Goal: Information Seeking & Learning: Learn about a topic

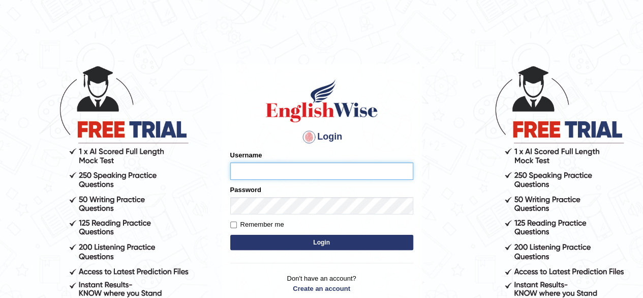
type input "pavithragowda"
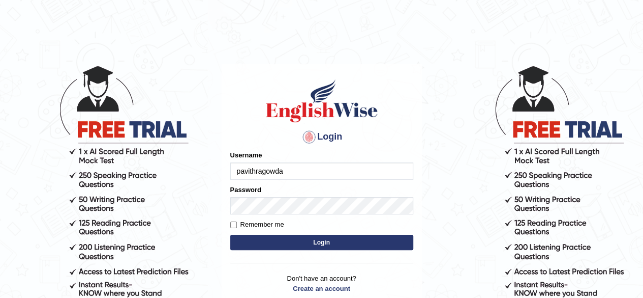
click at [356, 240] on button "Login" at bounding box center [321, 241] width 183 height 15
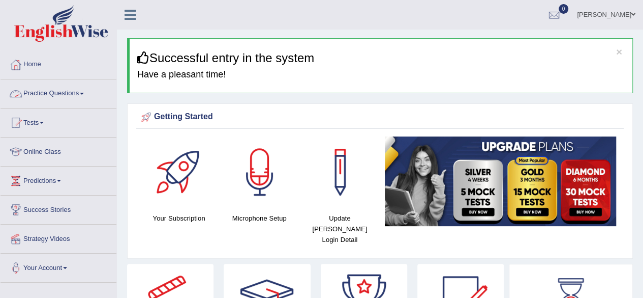
click at [56, 95] on link "Practice Questions" at bounding box center [59, 91] width 116 height 25
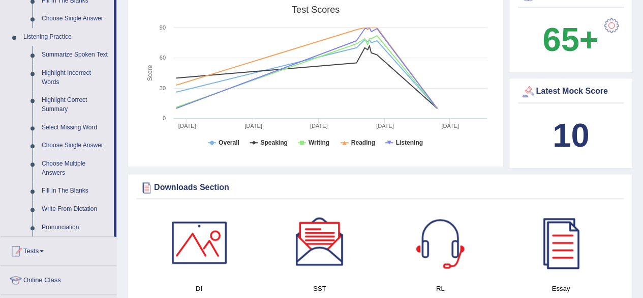
scroll to position [421, 0]
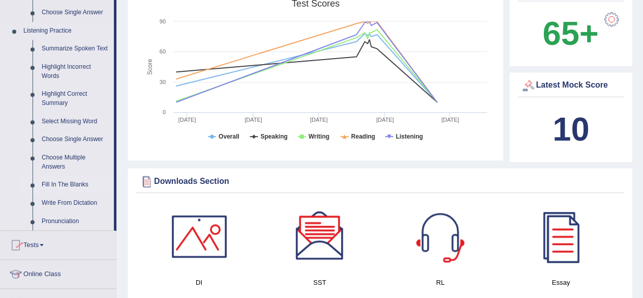
click at [71, 184] on link "Fill In The Blanks" at bounding box center [75, 184] width 77 height 18
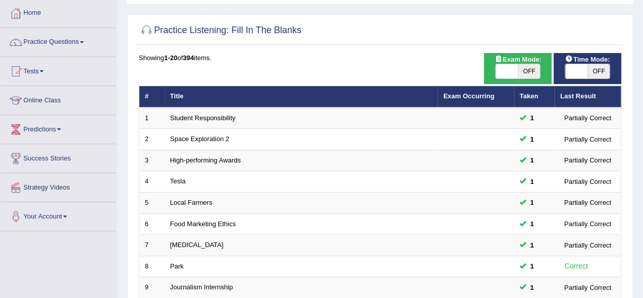
scroll to position [49, 0]
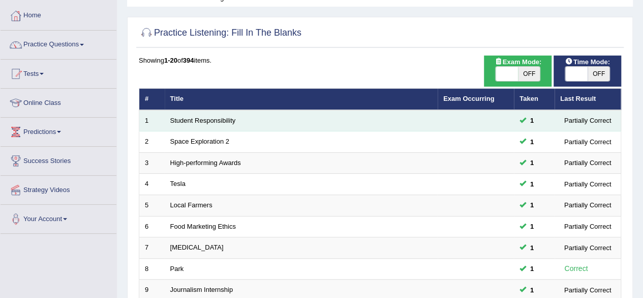
click at [207, 125] on td "Student Responsibility" at bounding box center [301, 120] width 273 height 21
click at [210, 121] on link "Student Responsibility" at bounding box center [203, 120] width 66 height 8
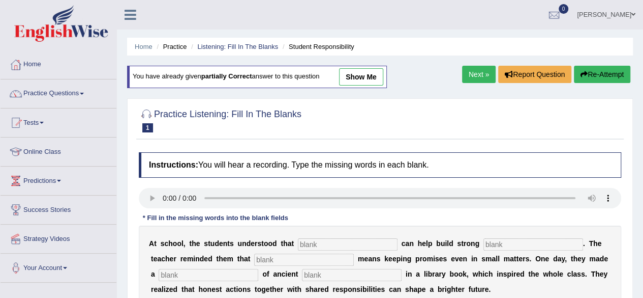
click at [366, 77] on link "show me" at bounding box center [361, 76] width 44 height 17
type input "responsibilities"
type input "communities"
type input "interigity"
type input "discovery"
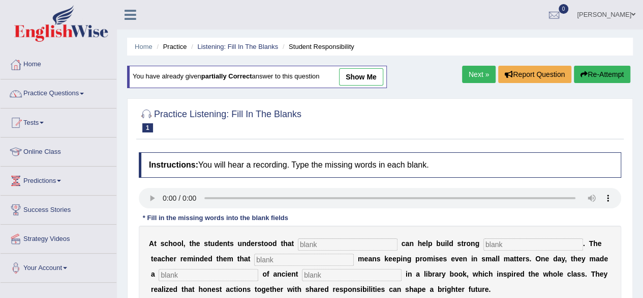
type input "world"
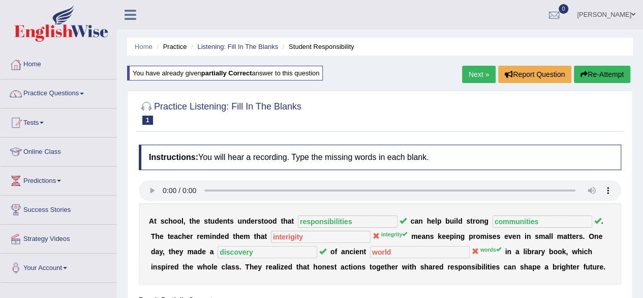
click at [612, 76] on button "Re-Attempt" at bounding box center [602, 74] width 56 height 17
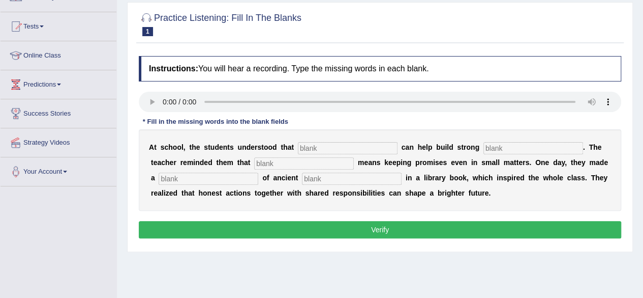
scroll to position [97, 0]
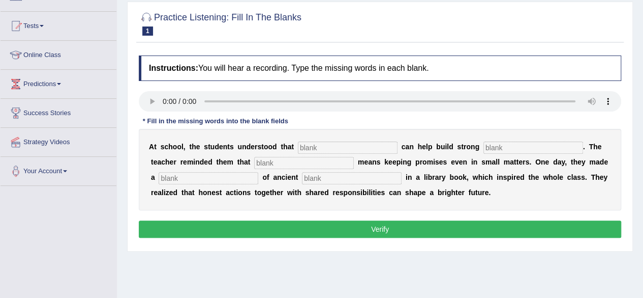
click at [313, 150] on input "text" at bounding box center [348, 147] width 100 height 12
type input "responsibilites"
click at [498, 145] on input "text" at bounding box center [534, 147] width 100 height 12
type input "communities"
click at [295, 159] on input "text" at bounding box center [304, 163] width 100 height 12
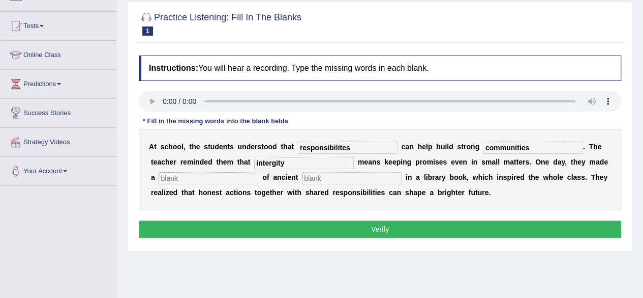
type input "intergity"
click at [197, 172] on input "text" at bounding box center [209, 178] width 100 height 12
type input "discovery"
click at [315, 172] on input "text" at bounding box center [352, 178] width 100 height 12
type input "words"
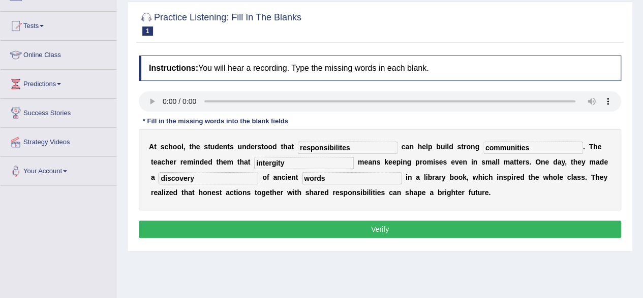
click at [345, 225] on button "Verify" at bounding box center [380, 228] width 483 height 17
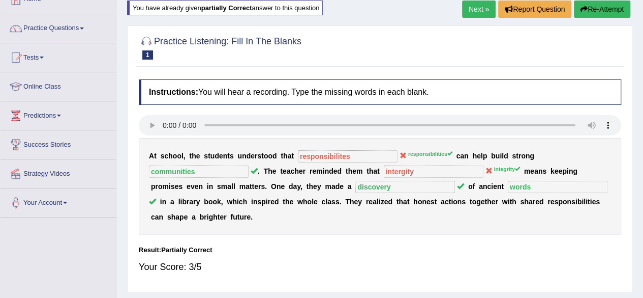
scroll to position [53, 0]
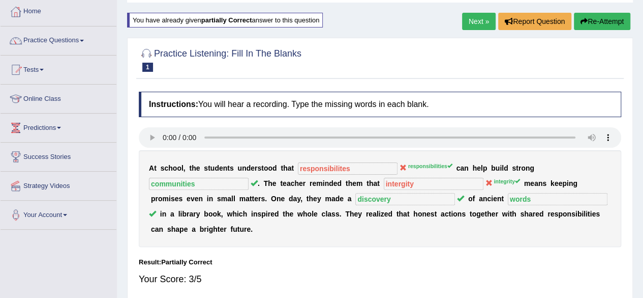
click at [604, 19] on button "Re-Attempt" at bounding box center [602, 21] width 56 height 17
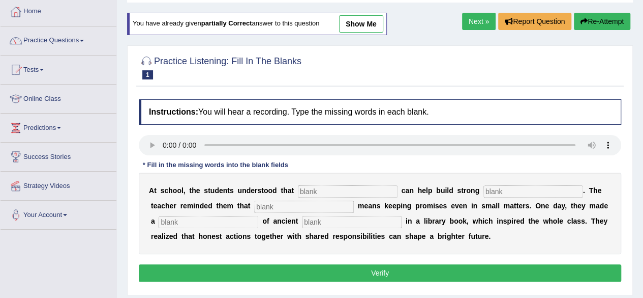
click at [349, 193] on input "text" at bounding box center [348, 191] width 100 height 12
type input "responsibilities"
click at [502, 192] on input "text" at bounding box center [534, 191] width 100 height 12
type input "communities"
click at [258, 206] on input "text" at bounding box center [304, 206] width 100 height 12
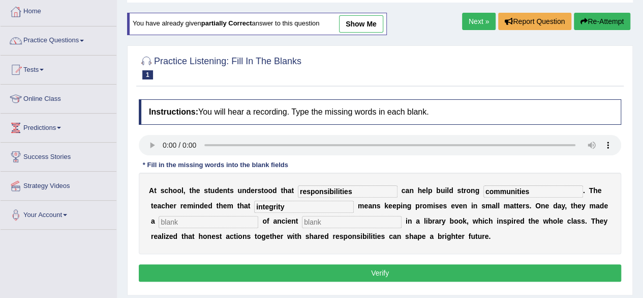
type input "integrity"
click at [198, 219] on input "text" at bounding box center [209, 222] width 100 height 12
type input "discovery"
click at [306, 222] on input "text" at bounding box center [352, 222] width 100 height 12
type input "words"
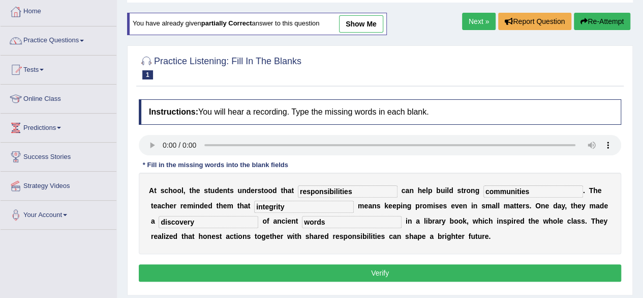
click at [367, 274] on button "Verify" at bounding box center [380, 272] width 483 height 17
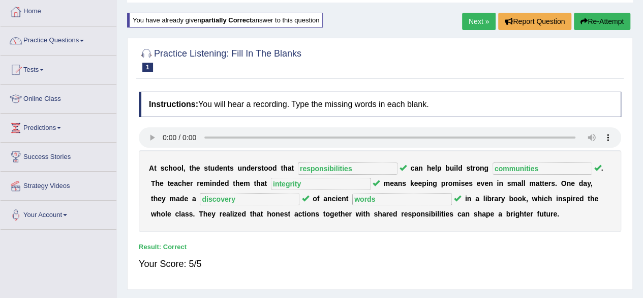
click at [474, 22] on link "Next »" at bounding box center [479, 21] width 34 height 17
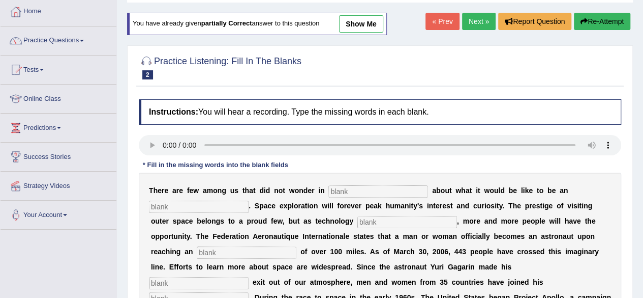
scroll to position [54, 0]
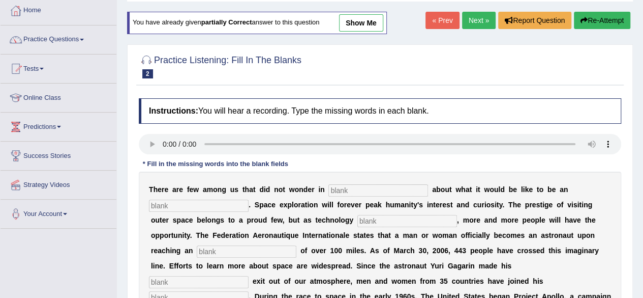
click at [340, 195] on div "T h e r e a r e f e w a m o n g u s t h a t d i d n o t w o n d e r i n a b o u…" at bounding box center [380, 295] width 483 height 249
click at [340, 192] on input "text" at bounding box center [379, 190] width 100 height 12
type input "awe"
click at [167, 205] on input "text" at bounding box center [199, 205] width 100 height 12
type input "astronauts"
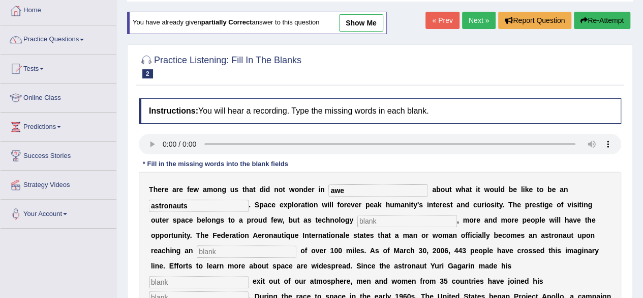
click at [387, 216] on input "text" at bounding box center [408, 221] width 100 height 12
type input "develops"
click at [215, 248] on input "text" at bounding box center [247, 251] width 100 height 12
type input "altitude"
click at [183, 278] on input "text" at bounding box center [199, 282] width 100 height 12
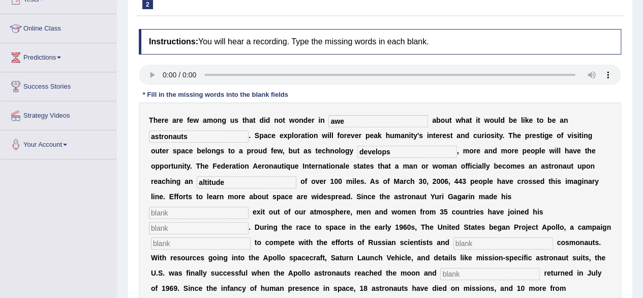
scroll to position [142, 0]
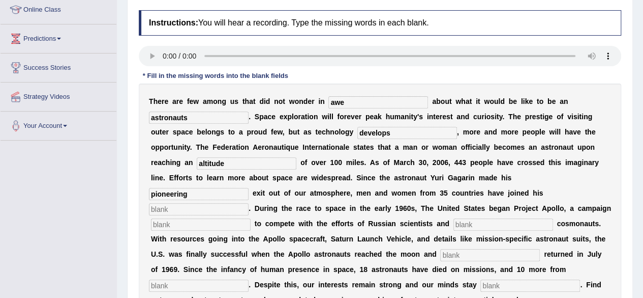
type input "pioneering"
click at [175, 203] on input "text" at bounding box center [199, 209] width 100 height 12
type input "notoriety"
click at [163, 225] on input "text" at bounding box center [201, 224] width 100 height 12
type input "launched"
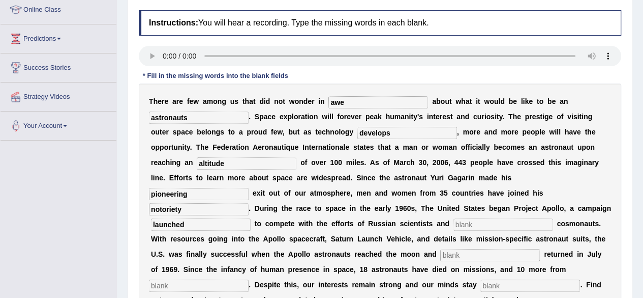
click at [473, 222] on input "text" at bounding box center [504, 224] width 100 height 12
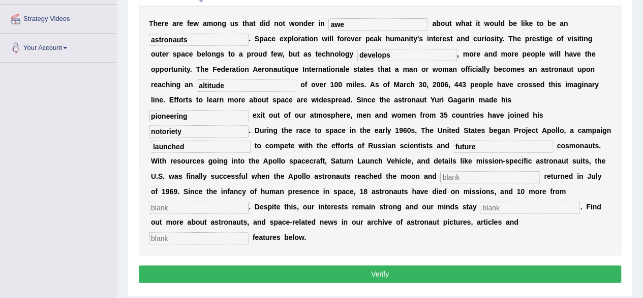
scroll to position [223, 0]
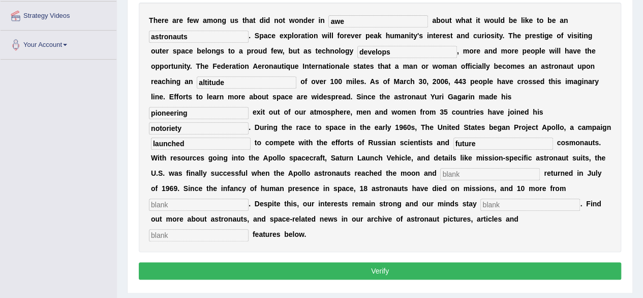
type input "future"
click at [458, 169] on input "text" at bounding box center [490, 174] width 100 height 12
type input "safely"
click at [171, 203] on input "text" at bounding box center [199, 204] width 100 height 12
type input "launches"
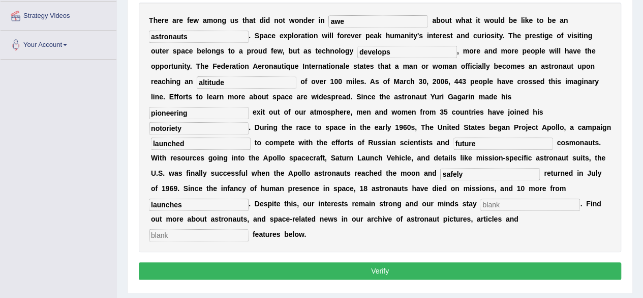
click at [488, 201] on input "text" at bounding box center [531, 204] width 100 height 12
type input "determine"
click at [182, 233] on input "text" at bounding box center [199, 235] width 100 height 12
type input "o"
type input "interactive"
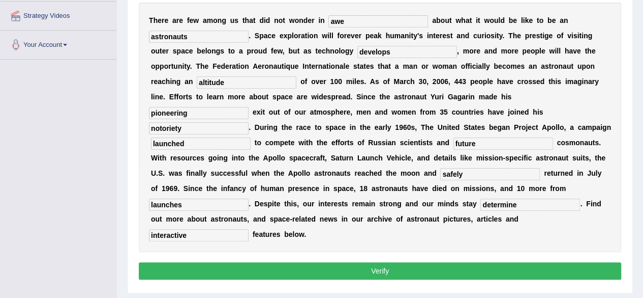
click at [271, 262] on button "Verify" at bounding box center [380, 270] width 483 height 17
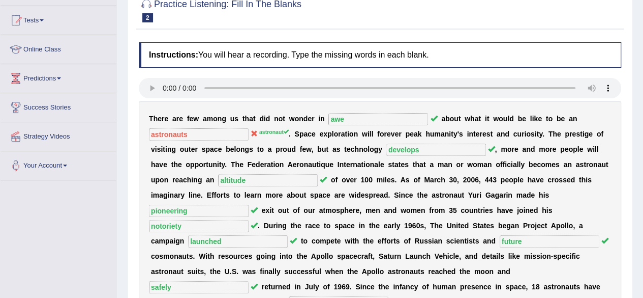
scroll to position [0, 0]
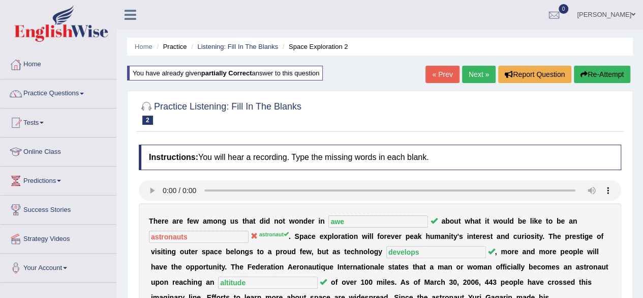
click at [473, 79] on link "Next »" at bounding box center [479, 74] width 34 height 17
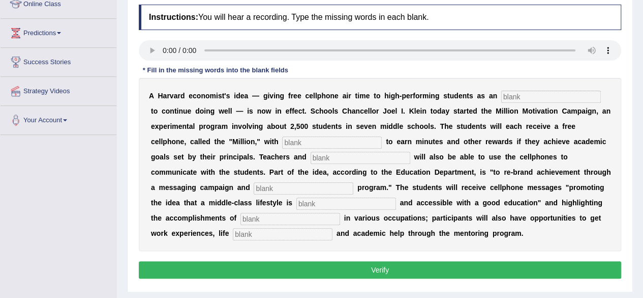
scroll to position [153, 0]
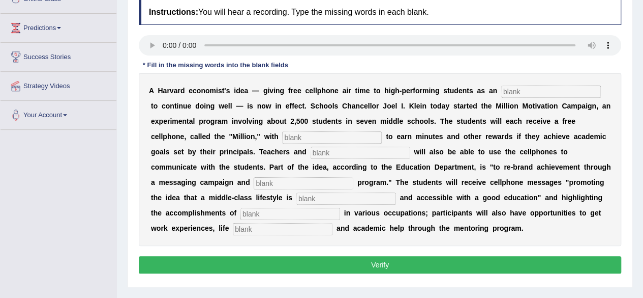
click at [508, 91] on input "text" at bounding box center [552, 91] width 100 height 12
type input "incentive"
click at [305, 133] on input "text" at bounding box center [332, 137] width 100 height 12
click at [326, 147] on input "text" at bounding box center [361, 152] width 100 height 12
click at [299, 137] on input "oppertunity" at bounding box center [332, 137] width 100 height 12
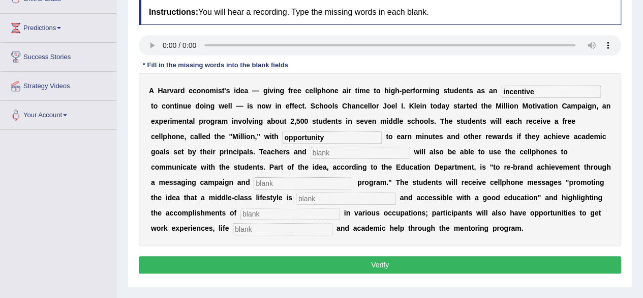
type input "opportunity"
click at [324, 150] on input "text" at bounding box center [361, 152] width 100 height 12
type input "administrators"
click at [273, 181] on input "text" at bounding box center [304, 183] width 100 height 12
type input "mentoring"
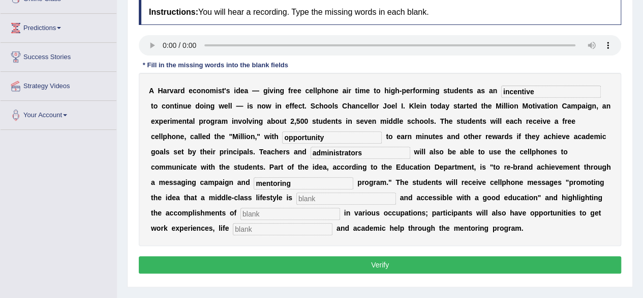
click at [325, 197] on input "text" at bounding box center [347, 198] width 100 height 12
type input "desirable"
click at [263, 210] on input "text" at bounding box center [291, 214] width 100 height 12
type input "professionals"
click at [243, 226] on input "text" at bounding box center [283, 229] width 100 height 12
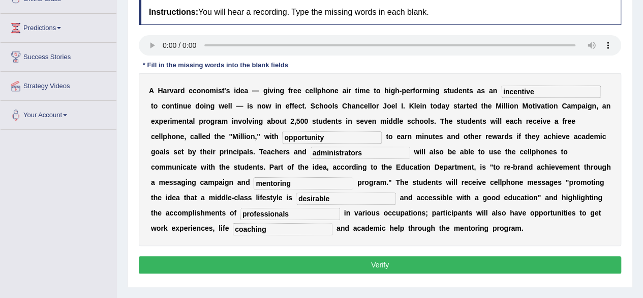
type input "coaching"
click at [367, 260] on button "Verify" at bounding box center [380, 264] width 483 height 17
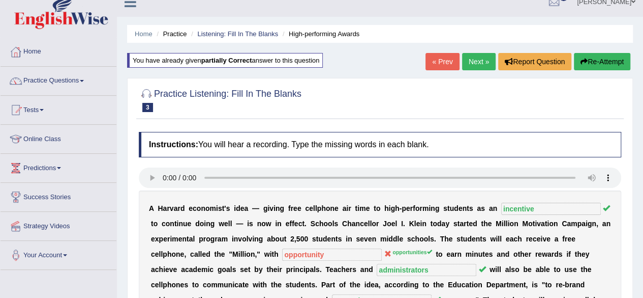
scroll to position [0, 0]
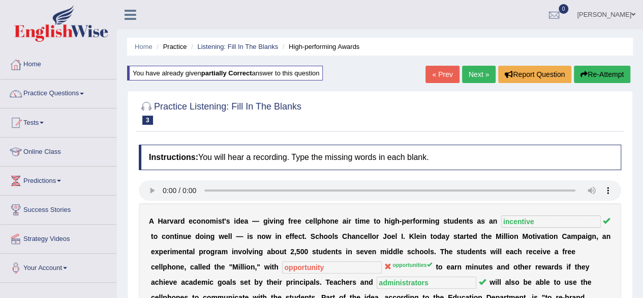
click at [466, 73] on link "Next »" at bounding box center [479, 74] width 34 height 17
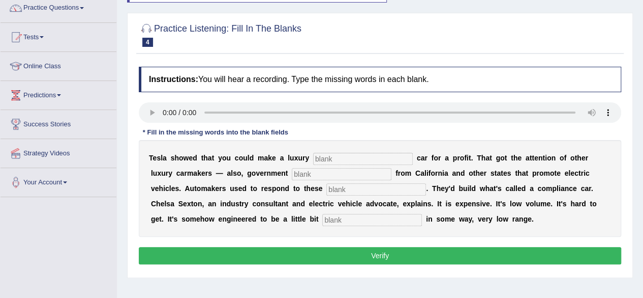
scroll to position [90, 0]
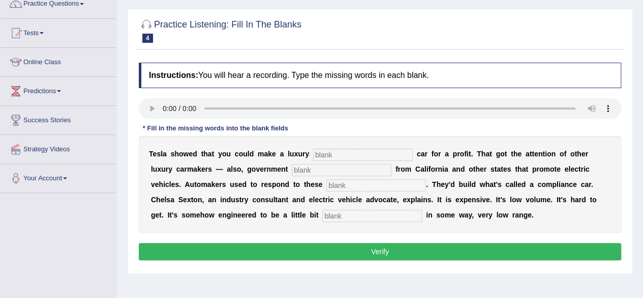
click at [328, 151] on input "text" at bounding box center [363, 155] width 100 height 12
type input "electic"
click at [307, 168] on input "text" at bounding box center [342, 170] width 100 height 12
type input "regulations"
click at [361, 185] on input "text" at bounding box center [377, 185] width 100 height 12
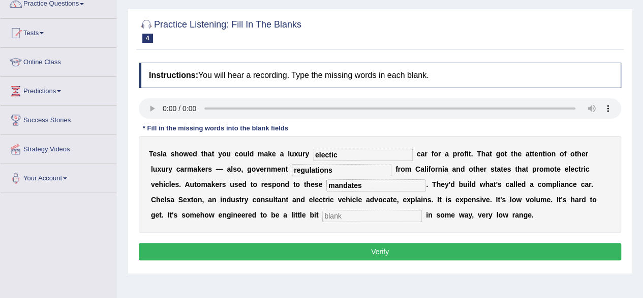
type input "mandates"
click at [346, 202] on b "h" at bounding box center [348, 199] width 5 height 8
click at [343, 211] on input "text" at bounding box center [372, 216] width 100 height 12
type input "unattractive"
click at [404, 250] on button "Verify" at bounding box center [380, 251] width 483 height 17
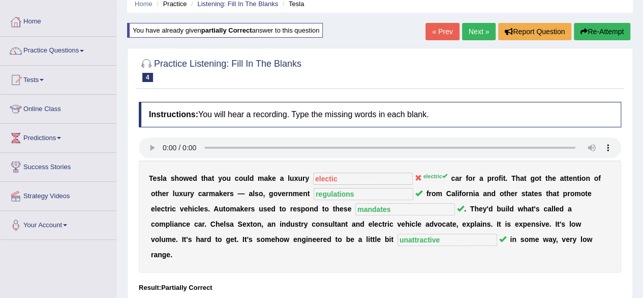
scroll to position [39, 0]
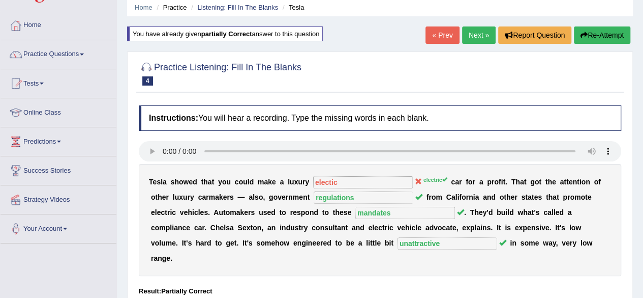
click at [477, 35] on link "Next »" at bounding box center [479, 34] width 34 height 17
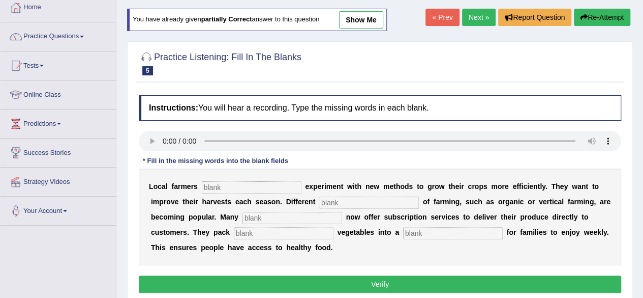
scroll to position [58, 0]
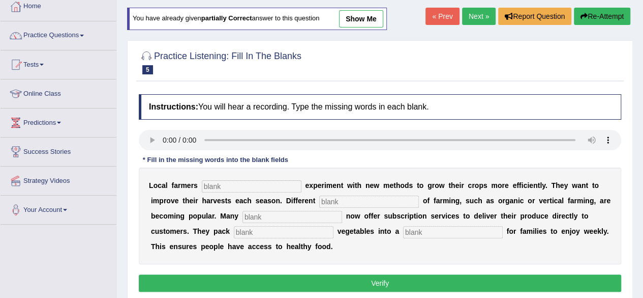
click at [370, 21] on link "show me" at bounding box center [361, 18] width 44 height 17
type input "frequently"
type input "styles"
type input "farmers"
type input "fresh"
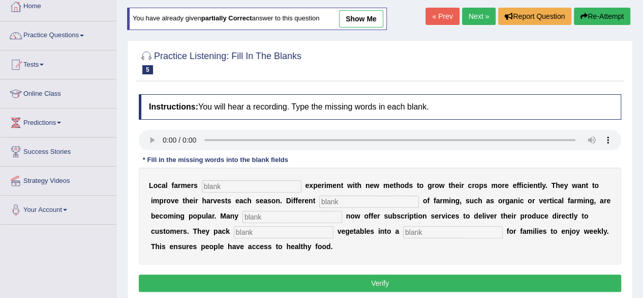
type input "box"
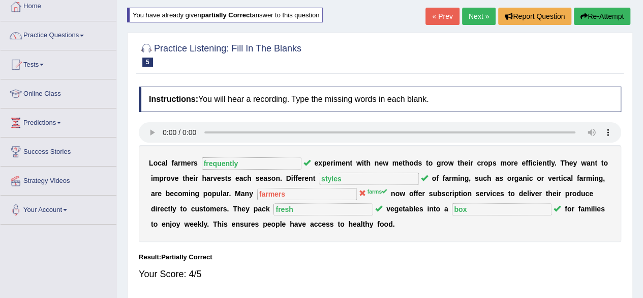
click at [474, 15] on link "Next »" at bounding box center [479, 16] width 34 height 17
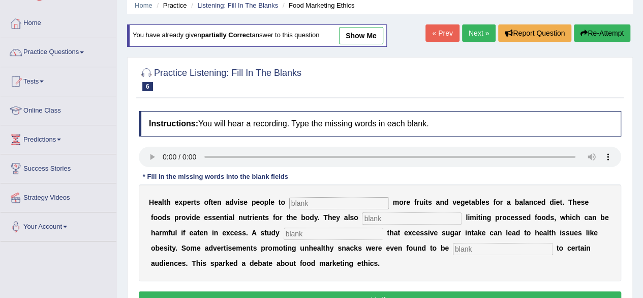
scroll to position [41, 0]
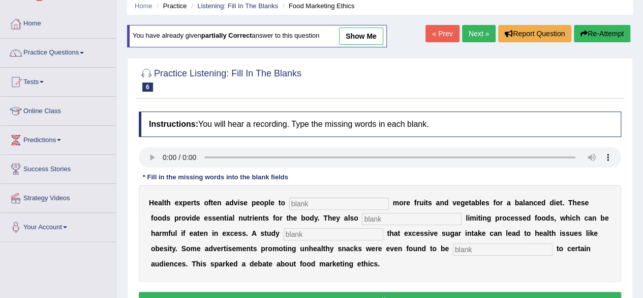
click at [365, 31] on link "show me" at bounding box center [361, 35] width 44 height 17
type input "consume"
type input "recommended"
type input "diaognise"
type input "offensive"
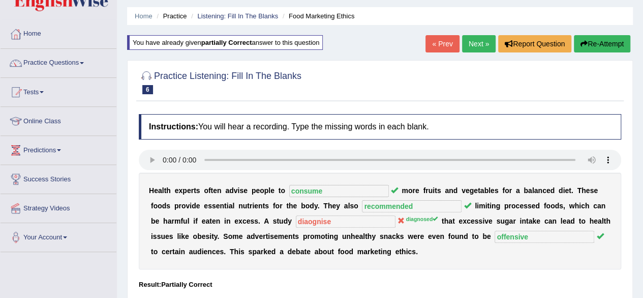
scroll to position [0, 0]
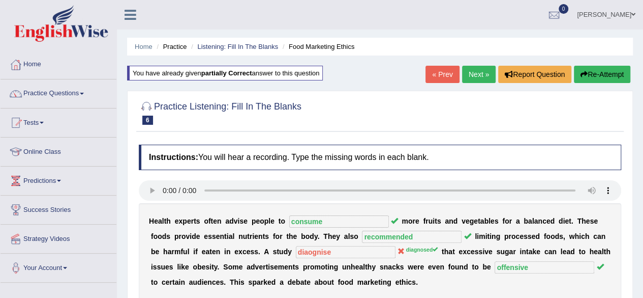
click at [473, 73] on link "Next »" at bounding box center [479, 74] width 34 height 17
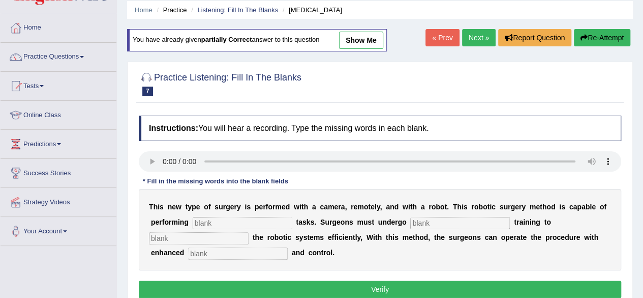
scroll to position [36, 0]
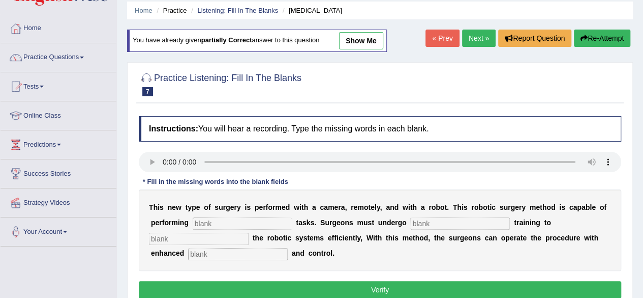
click at [370, 42] on link "show me" at bounding box center [361, 40] width 44 height 17
type input "complex"
type input "new"
type input "operate"
type input "procedure"
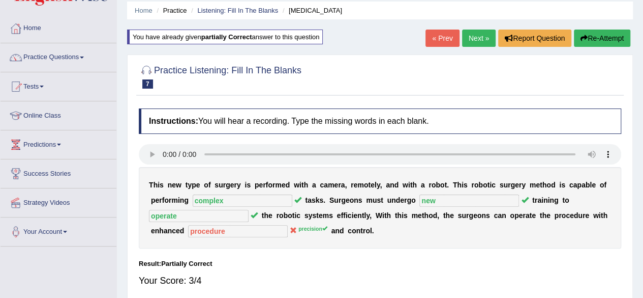
click at [473, 37] on link "Next »" at bounding box center [479, 38] width 34 height 17
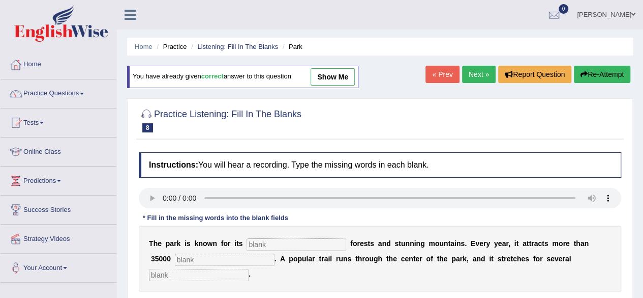
click at [344, 75] on link "show me" at bounding box center [333, 76] width 44 height 17
type input "unique"
type input "visitors"
type input "miles"
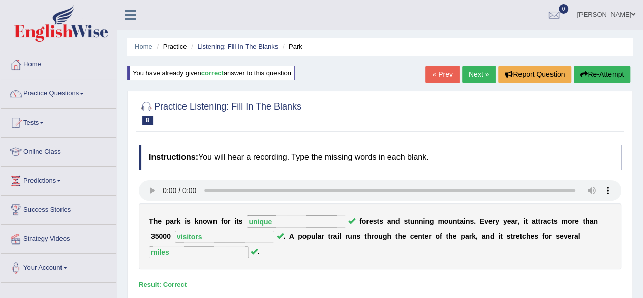
click at [477, 74] on link "Next »" at bounding box center [479, 74] width 34 height 17
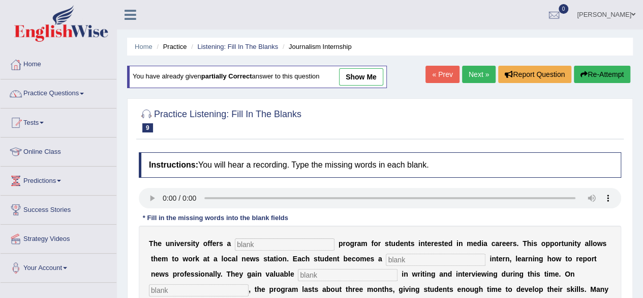
click at [369, 75] on link "show me" at bounding box center [361, 76] width 44 height 17
type input "placemnet"
type input "journalist"
type input "experience"
type input "avaerage"
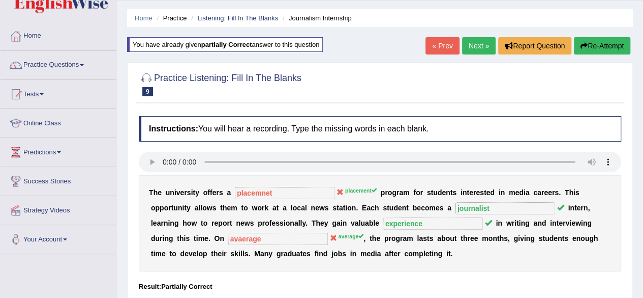
scroll to position [23, 0]
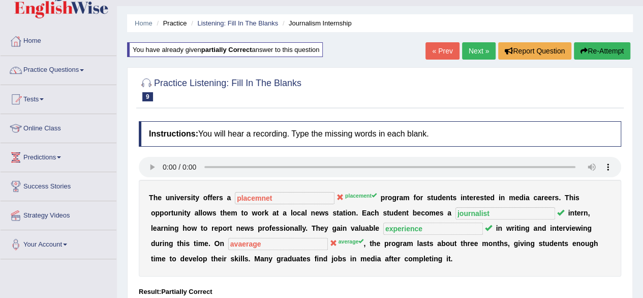
click at [589, 52] on button "Re-Attempt" at bounding box center [602, 50] width 56 height 17
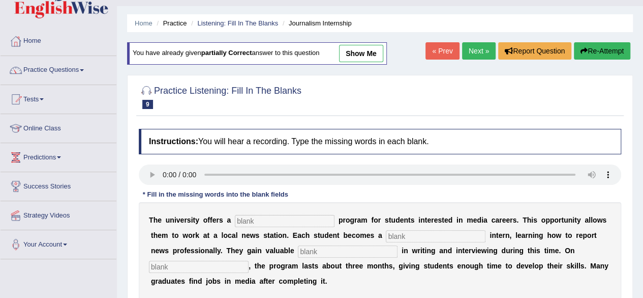
click at [305, 215] on input "text" at bounding box center [285, 221] width 100 height 12
type input "placement"
click at [407, 237] on input "text" at bounding box center [436, 236] width 100 height 12
type input "journalist"
click at [330, 250] on input "text" at bounding box center [348, 251] width 100 height 12
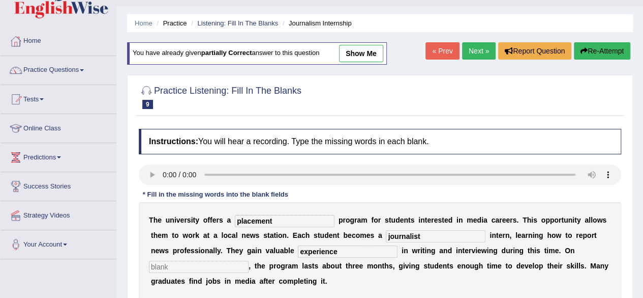
type input "experience"
click at [174, 270] on input "text" at bounding box center [199, 266] width 100 height 12
click at [165, 260] on input "text" at bounding box center [199, 266] width 100 height 12
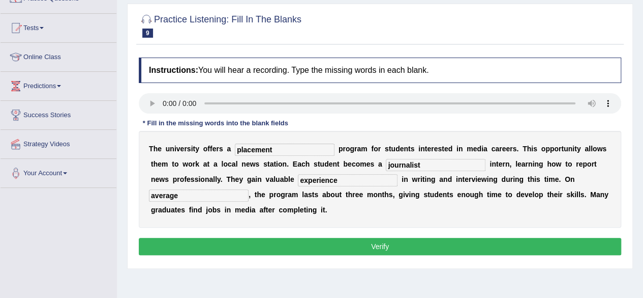
scroll to position [105, 0]
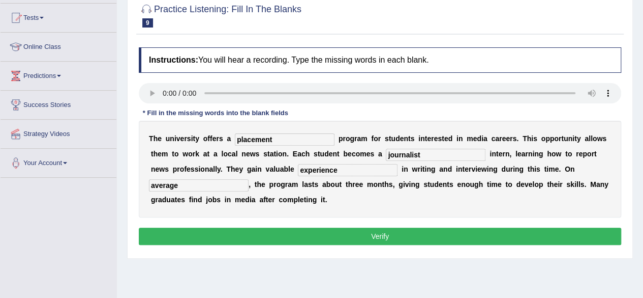
type input "average"
click at [412, 224] on div "Instructions: You will hear a recording. Type the missing words in each blank. …" at bounding box center [380, 147] width 488 height 211
click at [410, 231] on button "Verify" at bounding box center [380, 235] width 483 height 17
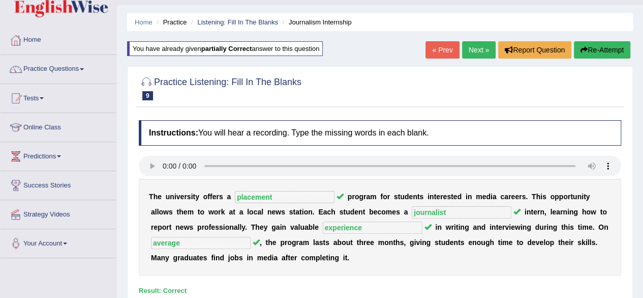
scroll to position [23, 0]
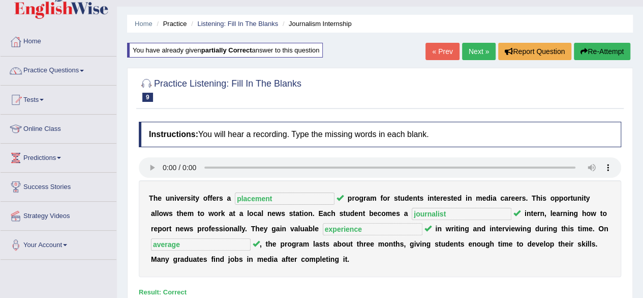
click at [475, 50] on link "Next »" at bounding box center [479, 51] width 34 height 17
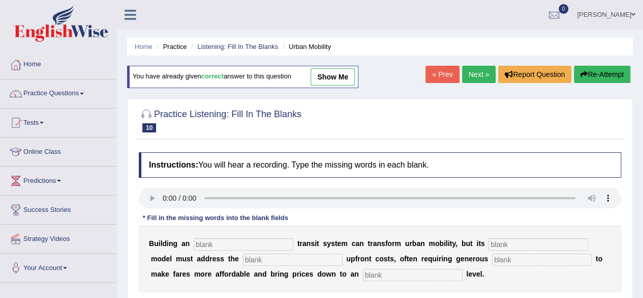
click at [340, 76] on link "show me" at bounding box center [333, 76] width 44 height 17
type input "underground"
type input "pricing"
type input "expensive"
type input "subsidies"
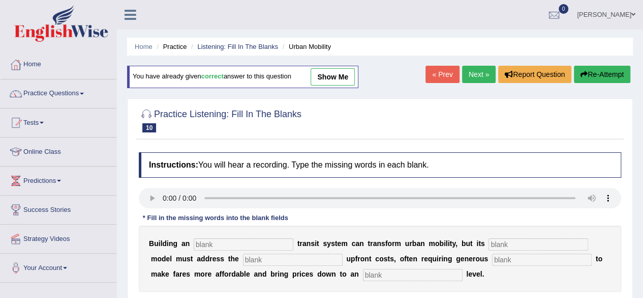
type input "average"
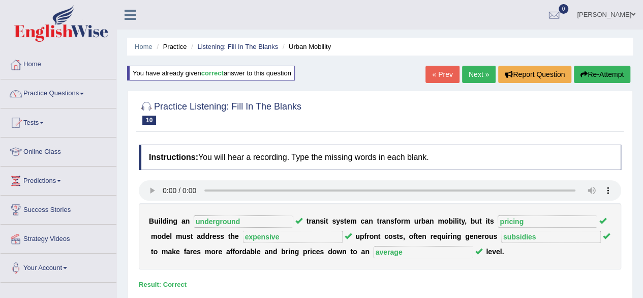
click at [477, 75] on link "Next »" at bounding box center [479, 74] width 34 height 17
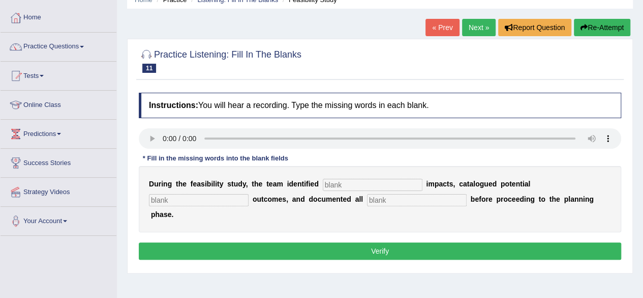
scroll to position [49, 0]
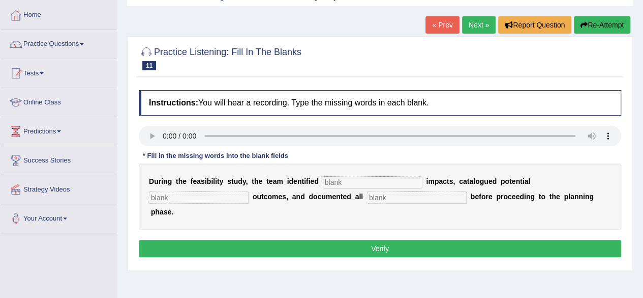
click at [333, 180] on input "text" at bounding box center [373, 182] width 100 height 12
type input "serious"
click at [378, 197] on input "text" at bounding box center [417, 197] width 100 height 12
type input "risks"
click at [168, 197] on input "text" at bounding box center [199, 197] width 100 height 12
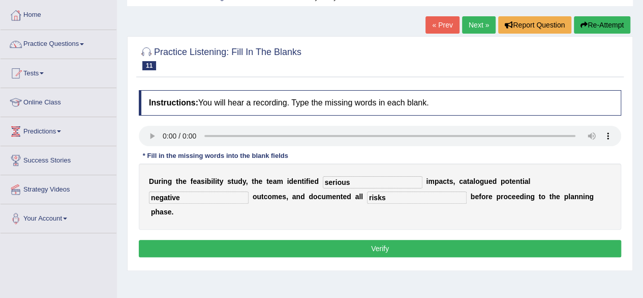
type input "negative"
click at [232, 246] on button "Verify" at bounding box center [380, 248] width 483 height 17
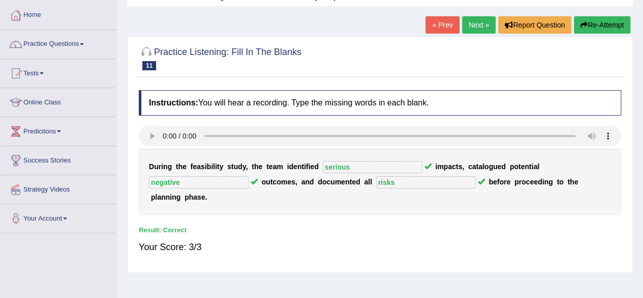
click at [472, 25] on link "Next »" at bounding box center [479, 24] width 34 height 17
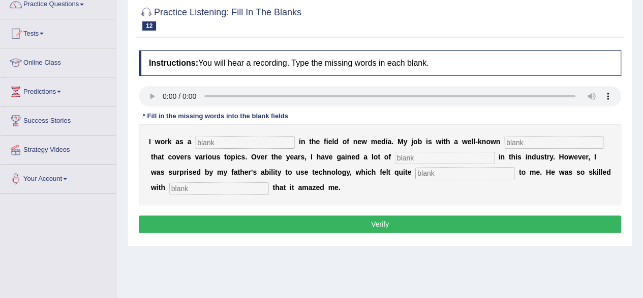
scroll to position [99, 0]
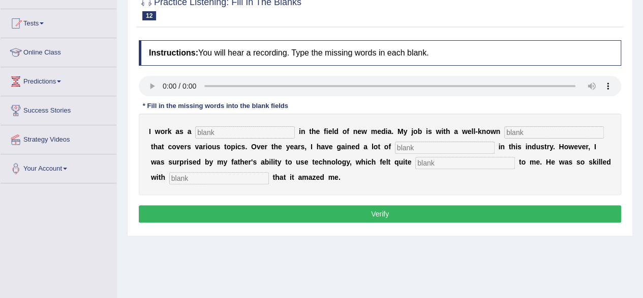
click at [217, 135] on input "text" at bounding box center [245, 132] width 100 height 12
type input "journalist"
click at [523, 129] on input "text" at bounding box center [555, 132] width 100 height 12
type input "agency"
click at [400, 146] on input "text" at bounding box center [445, 147] width 100 height 12
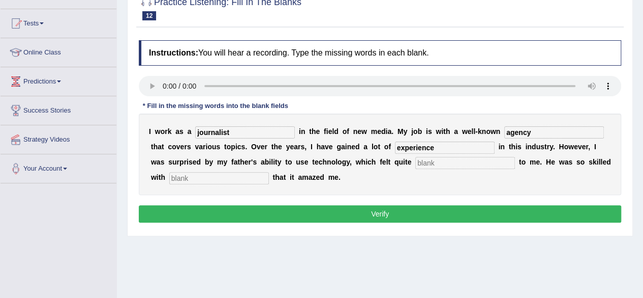
type input "experience"
click at [444, 164] on input "text" at bounding box center [466, 163] width 100 height 12
type input "scary"
click at [199, 183] on div "I w o r k a s a journalist i n t h e f i e l d o f n e w m e d i a . M y j o b …" at bounding box center [380, 153] width 483 height 81
click at [195, 181] on input "text" at bounding box center [219, 178] width 100 height 12
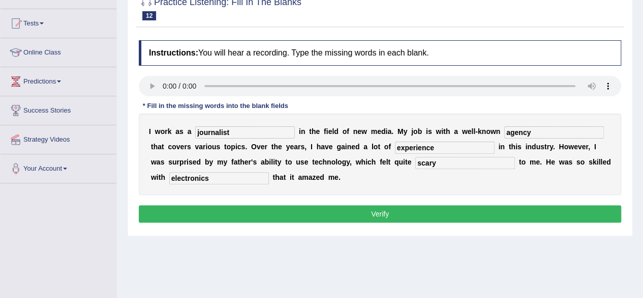
type input "electronics"
click at [241, 214] on button "Verify" at bounding box center [380, 213] width 483 height 17
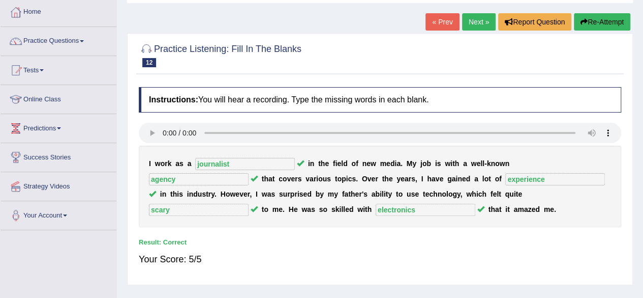
scroll to position [56, 0]
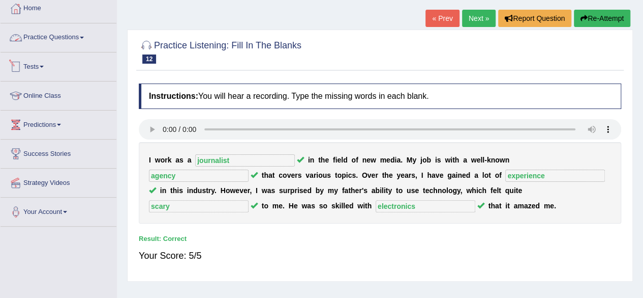
click at [92, 39] on link "Practice Questions" at bounding box center [59, 35] width 116 height 25
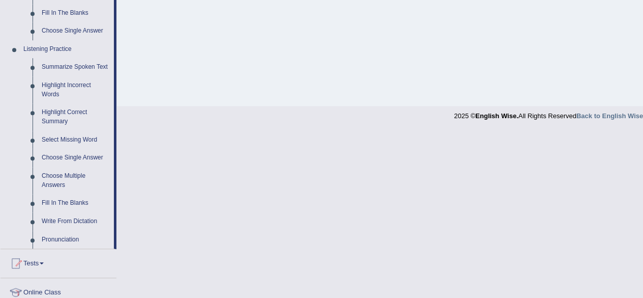
scroll to position [402, 0]
click at [80, 180] on link "Choose Multiple Answers" at bounding box center [75, 181] width 77 height 27
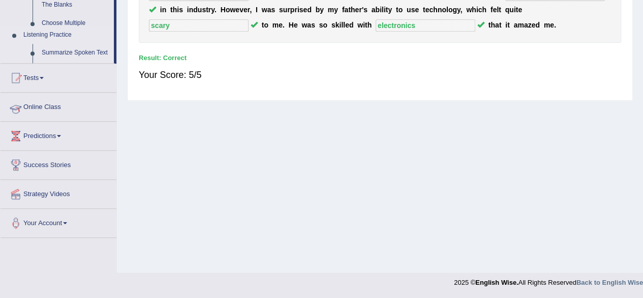
scroll to position [236, 0]
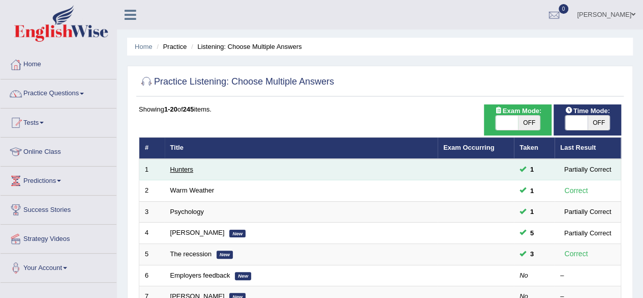
click at [173, 169] on link "Hunters" at bounding box center [181, 169] width 23 height 8
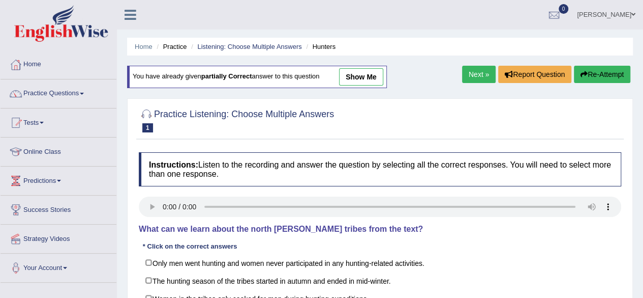
click at [363, 76] on link "show me" at bounding box center [361, 76] width 44 height 17
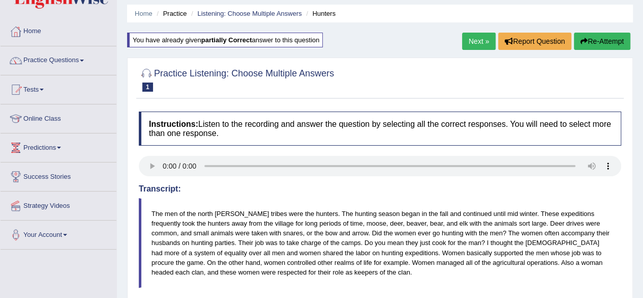
scroll to position [27, 0]
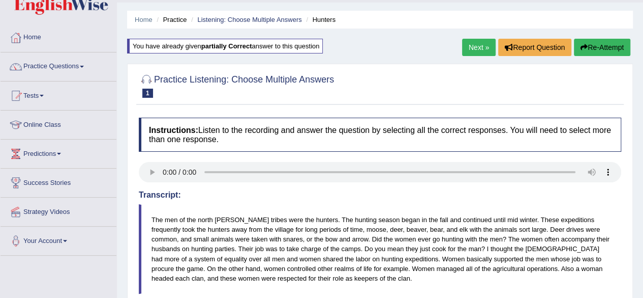
click at [474, 46] on link "Next »" at bounding box center [479, 47] width 34 height 17
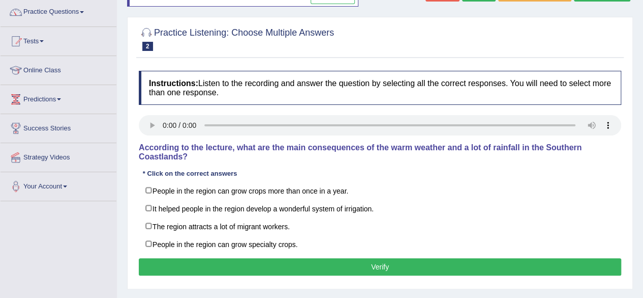
scroll to position [79, 0]
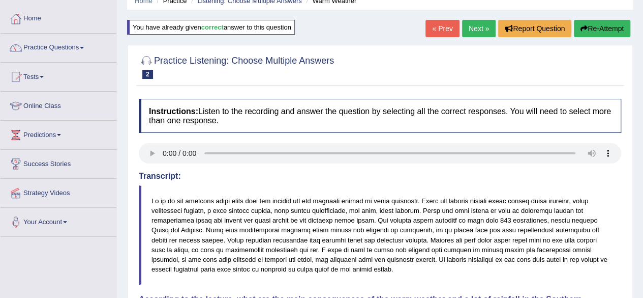
scroll to position [27, 0]
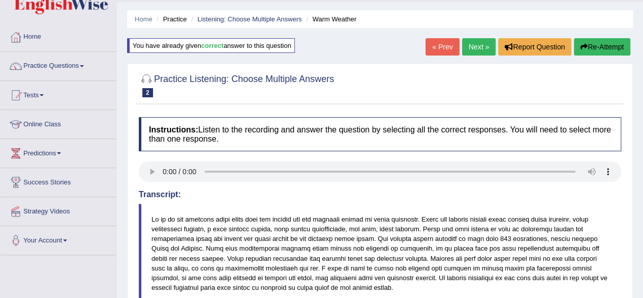
click at [478, 46] on link "Next »" at bounding box center [479, 46] width 34 height 17
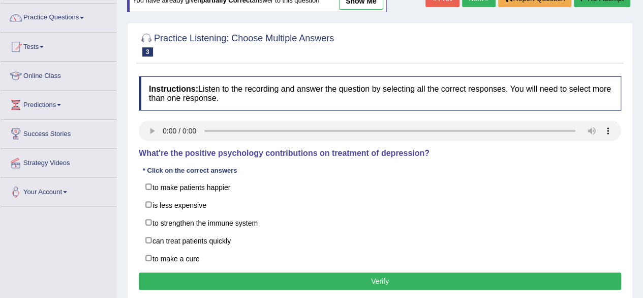
scroll to position [78, 0]
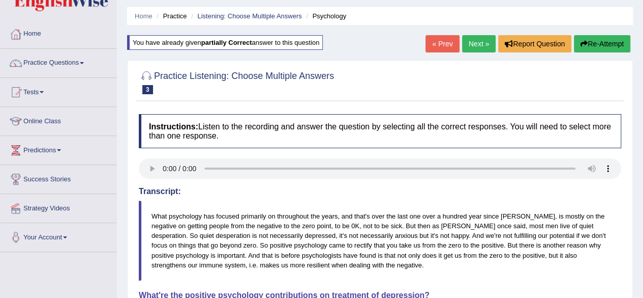
scroll to position [24, 0]
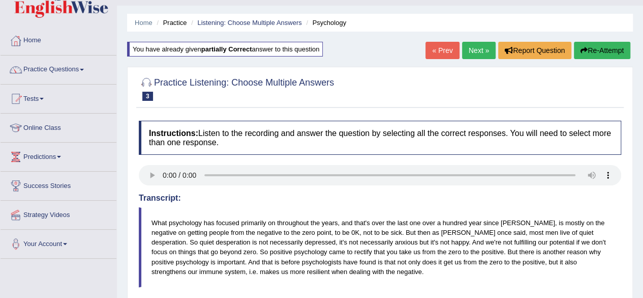
click at [479, 46] on link "Next »" at bounding box center [479, 50] width 34 height 17
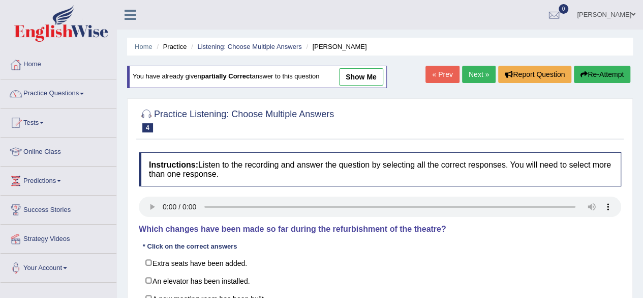
click at [364, 70] on link "show me" at bounding box center [361, 76] width 44 height 17
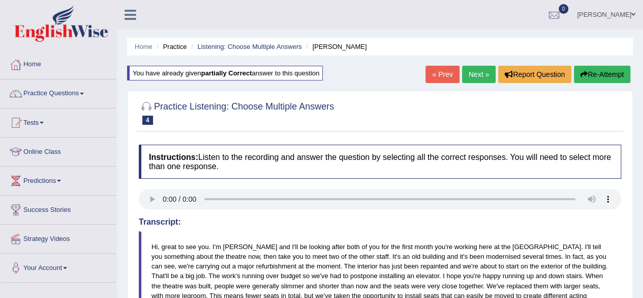
click at [470, 69] on link "Next »" at bounding box center [479, 74] width 34 height 17
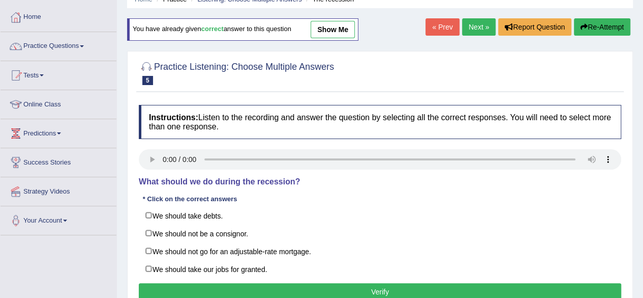
scroll to position [47, 0]
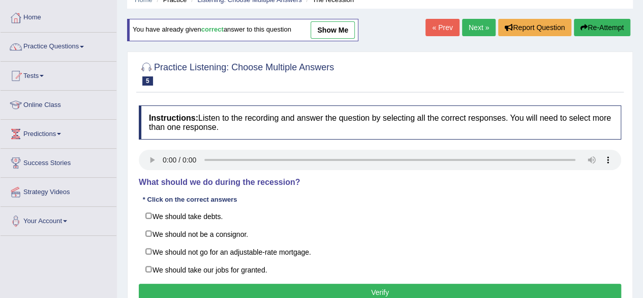
click at [337, 30] on link "show me" at bounding box center [333, 29] width 44 height 17
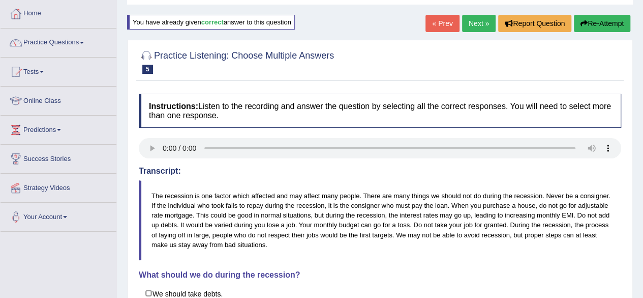
scroll to position [0, 0]
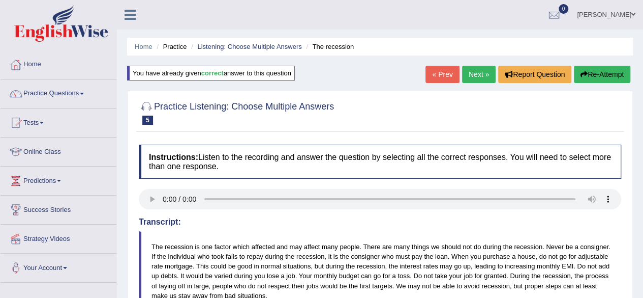
click at [474, 74] on link "Next »" at bounding box center [479, 74] width 34 height 17
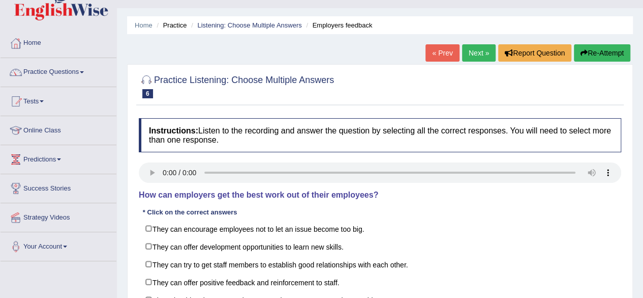
scroll to position [21, 0]
click at [438, 57] on link "« Prev" at bounding box center [443, 53] width 34 height 17
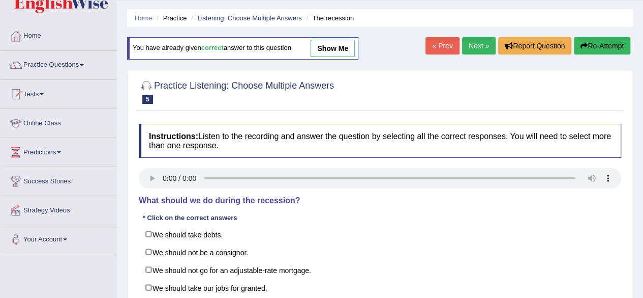
scroll to position [24, 0]
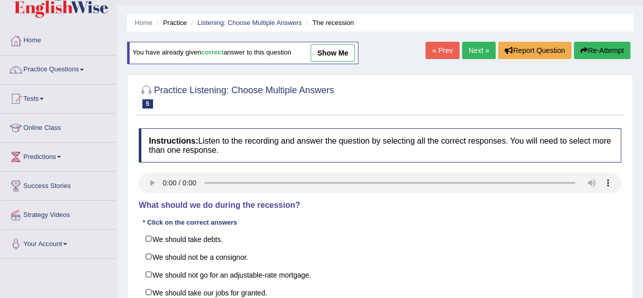
click at [351, 60] on link "show me" at bounding box center [333, 52] width 44 height 17
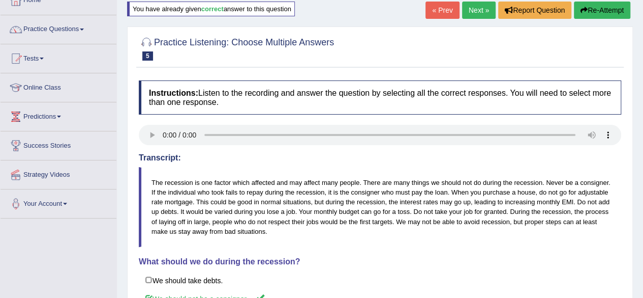
scroll to position [57, 0]
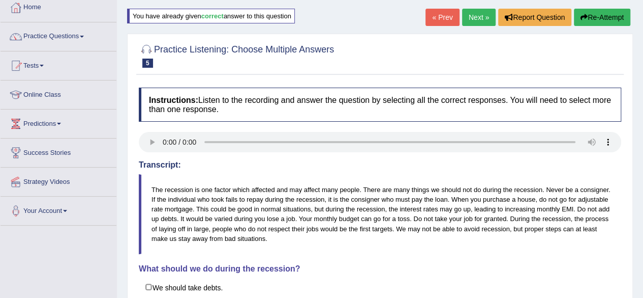
click at [470, 18] on link "Next »" at bounding box center [479, 17] width 34 height 17
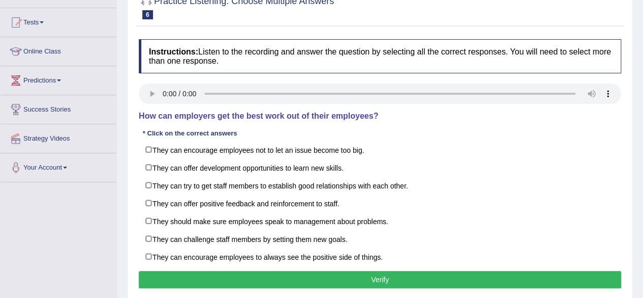
scroll to position [105, 0]
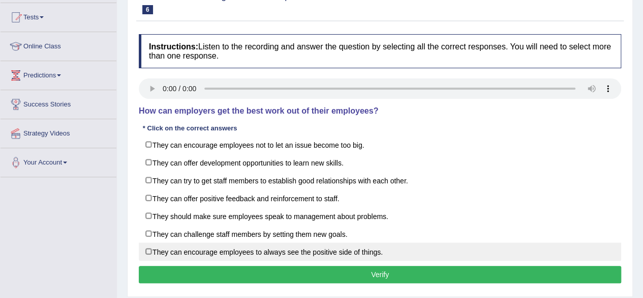
click at [151, 251] on label "They can encourage employees to always see the positive side of things." at bounding box center [380, 251] width 483 height 18
checkbox input "true"
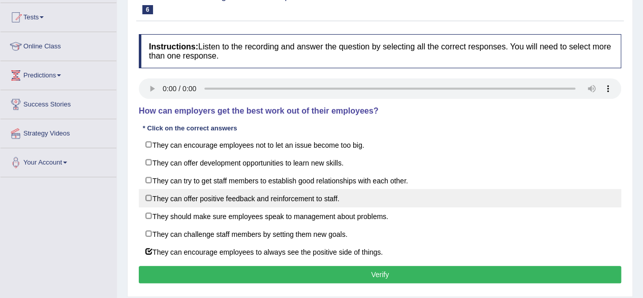
click at [147, 198] on label "They can offer positive feedback and reinforcement to staff." at bounding box center [380, 198] width 483 height 18
checkbox input "true"
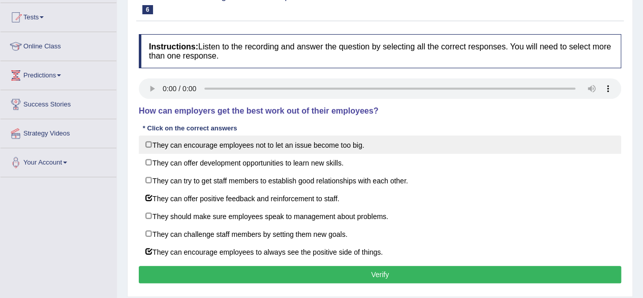
click at [148, 142] on label "They can encourage employees not to let an issue become too big." at bounding box center [380, 144] width 483 height 18
checkbox input "true"
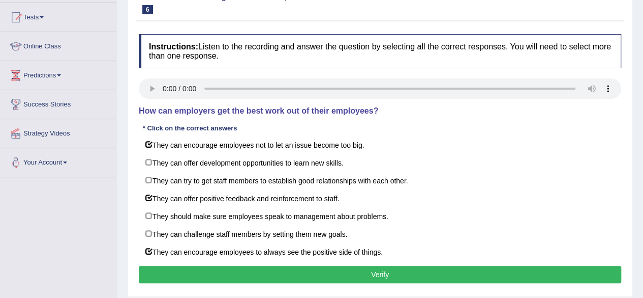
click at [311, 272] on button "Verify" at bounding box center [380, 274] width 483 height 17
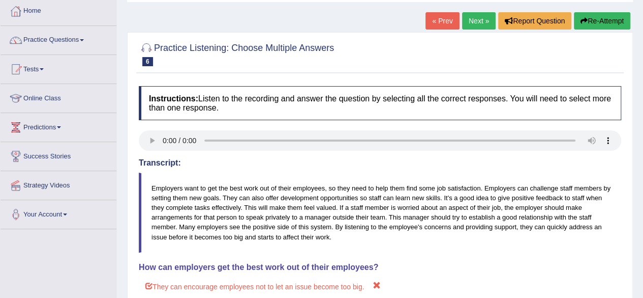
scroll to position [51, 0]
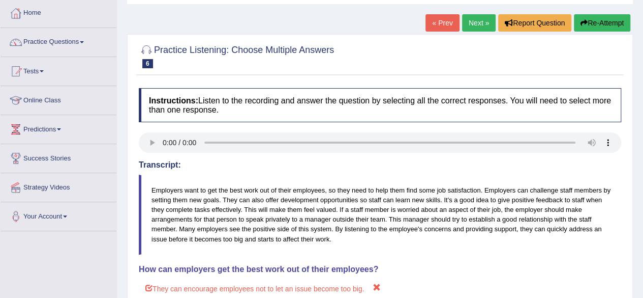
click at [596, 18] on button "Re-Attempt" at bounding box center [602, 22] width 56 height 17
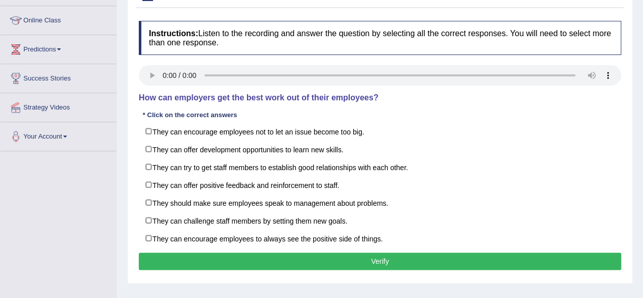
scroll to position [133, 0]
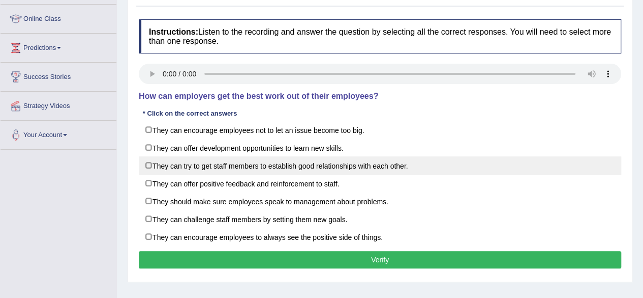
click at [149, 161] on label "They can try to get staff members to establish good relationships with each oth…" at bounding box center [380, 165] width 483 height 18
checkbox input "true"
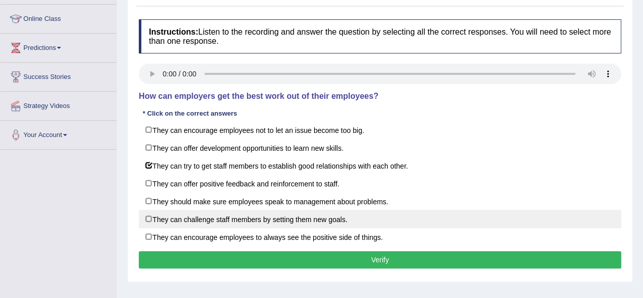
click at [150, 216] on label "They can challenge staff members by setting them new goals." at bounding box center [380, 219] width 483 height 18
checkbox input "true"
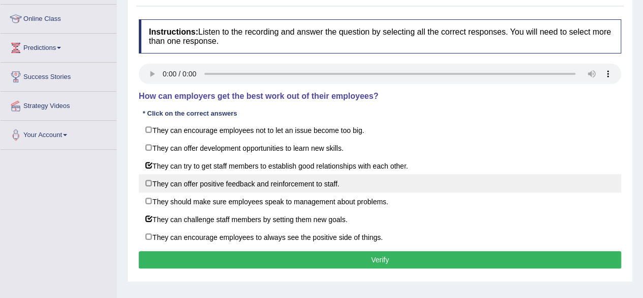
click at [149, 180] on label "They can offer positive feedback and reinforcement to staff." at bounding box center [380, 183] width 483 height 18
checkbox input "true"
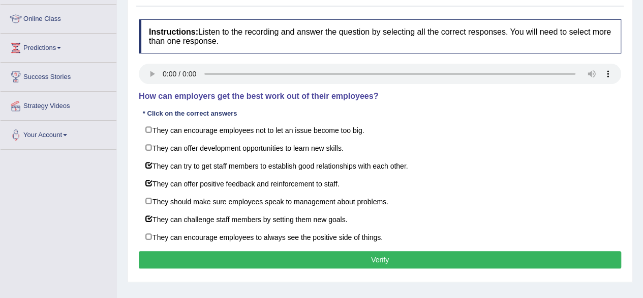
click at [406, 253] on button "Verify" at bounding box center [380, 259] width 483 height 17
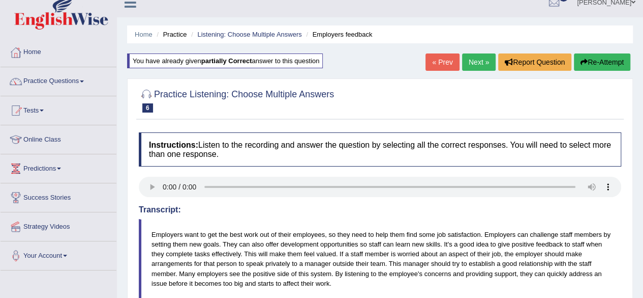
scroll to position [11, 0]
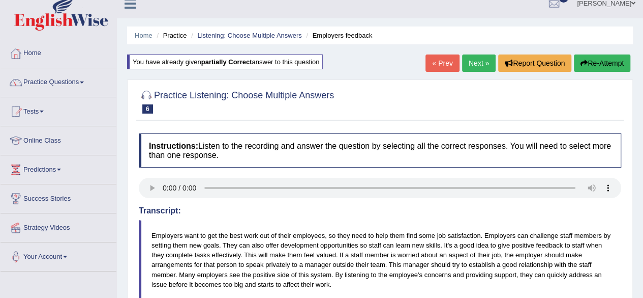
click at [473, 62] on link "Next »" at bounding box center [479, 62] width 34 height 17
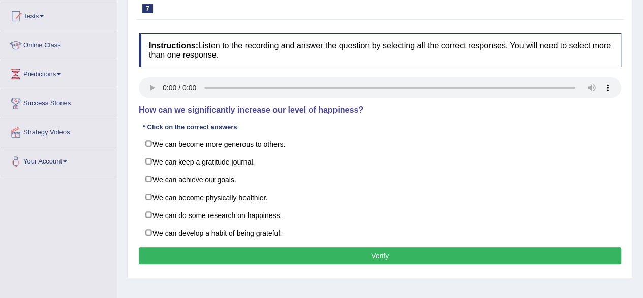
scroll to position [105, 0]
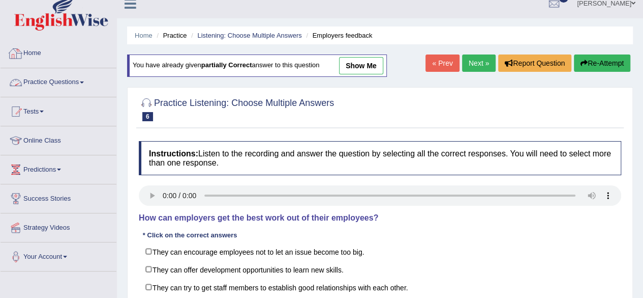
click at [55, 86] on link "Practice Questions" at bounding box center [59, 80] width 116 height 25
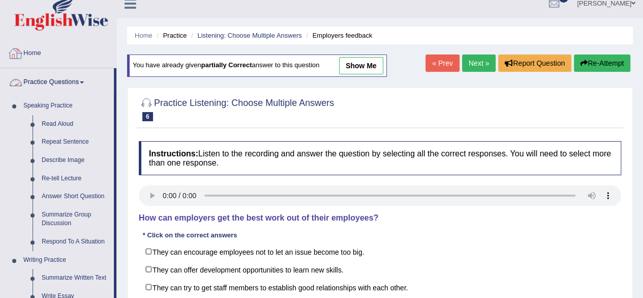
click at [38, 52] on link "Home" at bounding box center [59, 51] width 116 height 25
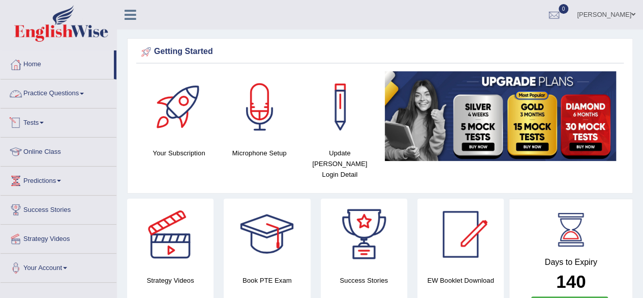
click at [41, 124] on link "Tests" at bounding box center [59, 120] width 116 height 25
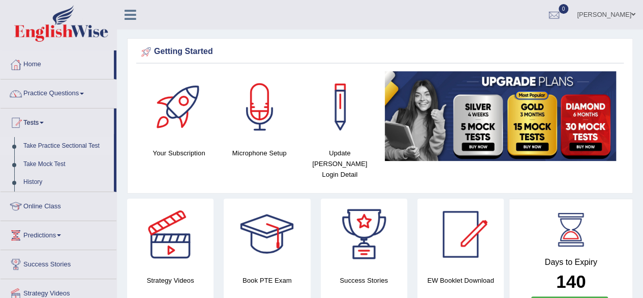
click at [65, 146] on link "Take Practice Sectional Test" at bounding box center [66, 146] width 95 height 18
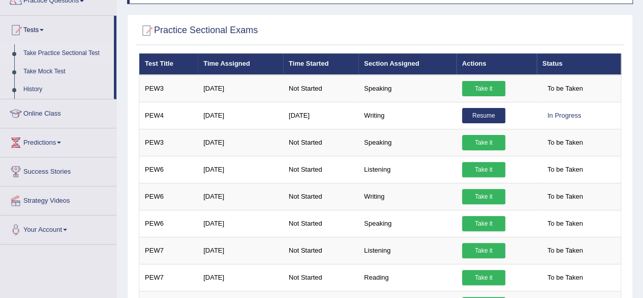
scroll to position [102, 0]
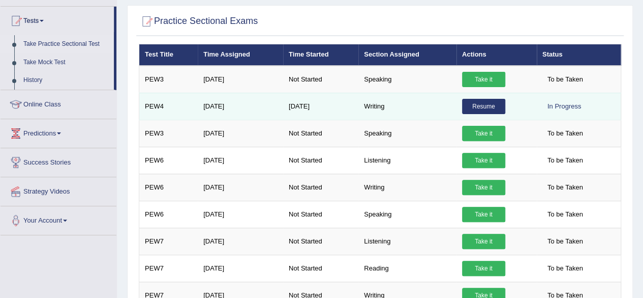
click at [491, 106] on link "Resume" at bounding box center [483, 106] width 43 height 15
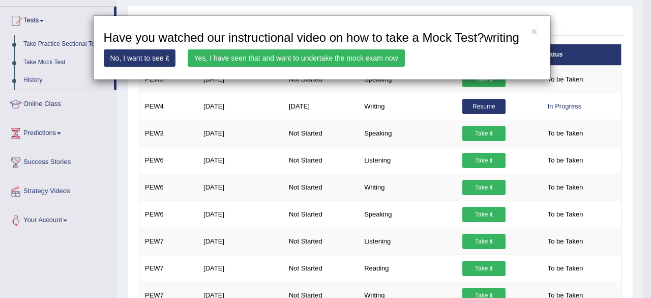
click at [615, 28] on div "× Have you watched our instructional video on how to take a Mock Test?writing N…" at bounding box center [321, 47] width 643 height 65
click at [535, 30] on button "×" at bounding box center [534, 31] width 6 height 11
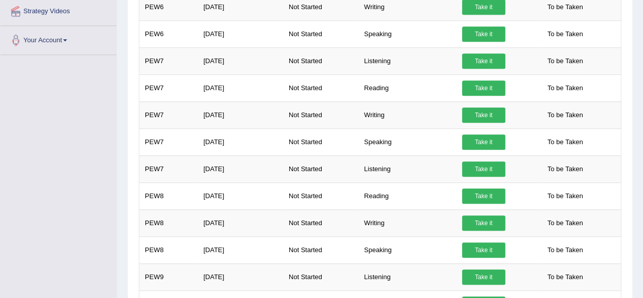
scroll to position [285, 0]
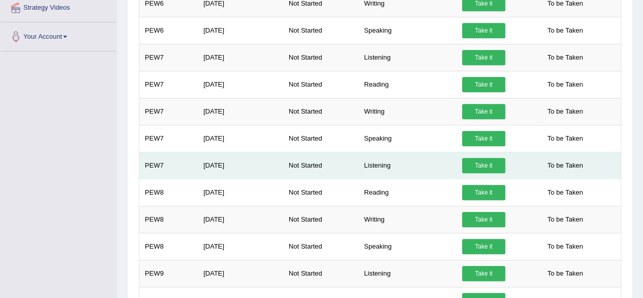
click at [482, 160] on link "Take it" at bounding box center [483, 165] width 43 height 15
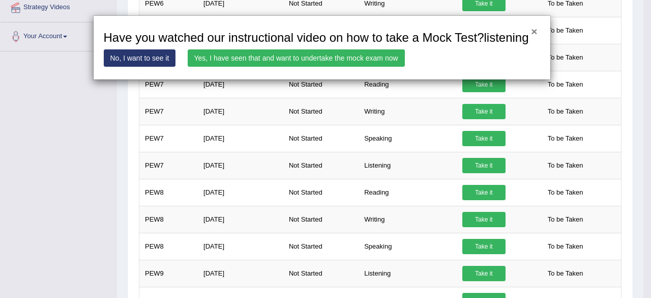
click at [532, 27] on button "×" at bounding box center [534, 31] width 6 height 11
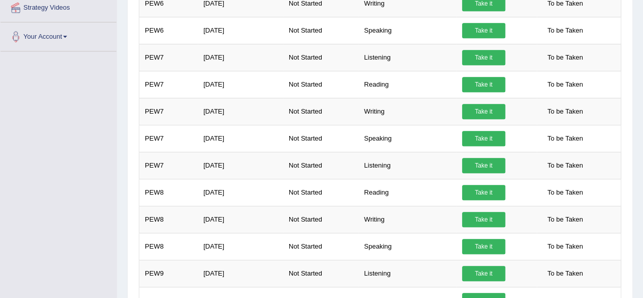
scroll to position [0, 0]
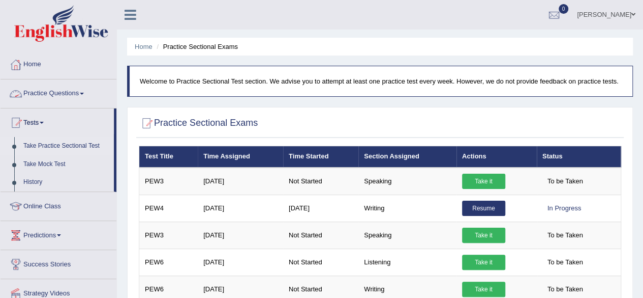
click at [52, 94] on link "Practice Questions" at bounding box center [59, 91] width 116 height 25
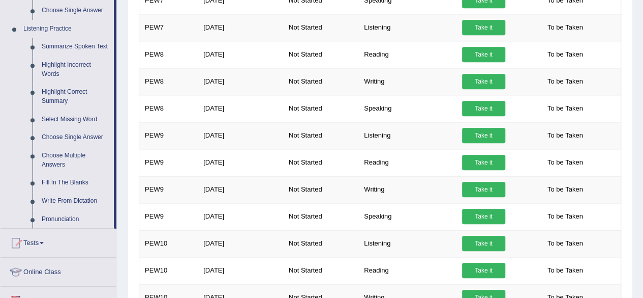
scroll to position [421, 0]
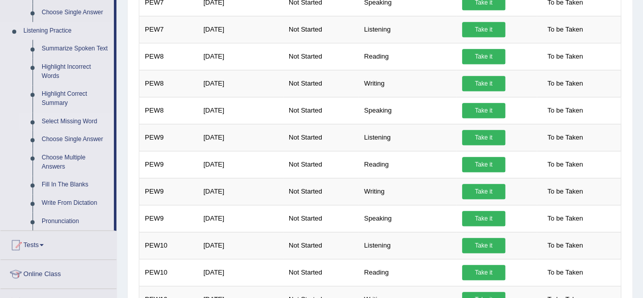
click at [75, 117] on link "Select Missing Word" at bounding box center [75, 121] width 77 height 18
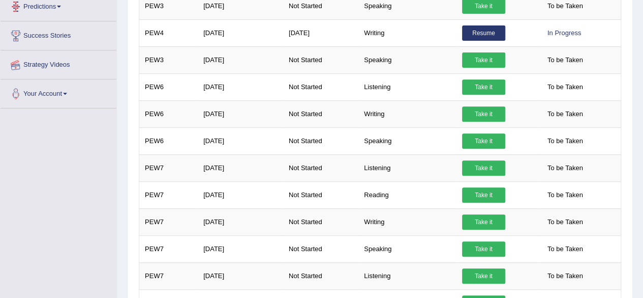
scroll to position [136, 0]
